Goal: Task Accomplishment & Management: Manage account settings

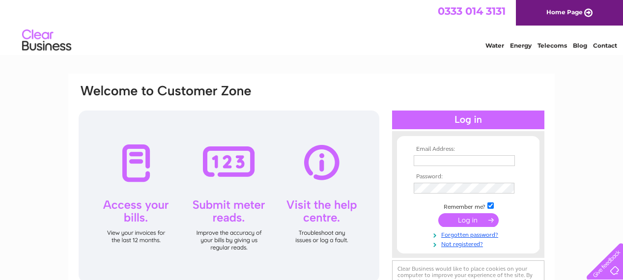
type input "linda@drumrossie-property.com"
click at [476, 220] on input "submit" at bounding box center [468, 220] width 60 height 14
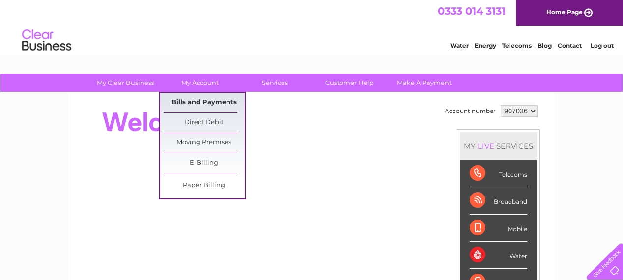
click at [208, 105] on link "Bills and Payments" at bounding box center [204, 103] width 81 height 20
click at [220, 105] on link "Bills and Payments" at bounding box center [204, 103] width 81 height 20
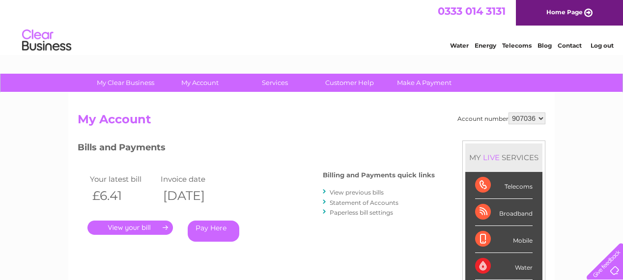
click at [542, 119] on select "907036 907037 907038 932906 934007 976033" at bounding box center [526, 119] width 37 height 12
select select "907038"
click at [509, 113] on select "907036 907037 907038 932906 934007 976033" at bounding box center [526, 119] width 37 height 12
click at [158, 227] on link "." at bounding box center [129, 228] width 85 height 14
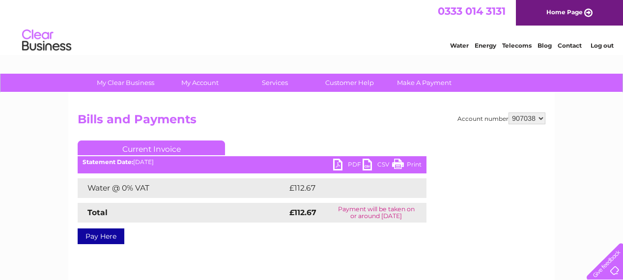
click at [354, 166] on link "PDF" at bounding box center [347, 166] width 29 height 14
